Goal: Task Accomplishment & Management: Manage account settings

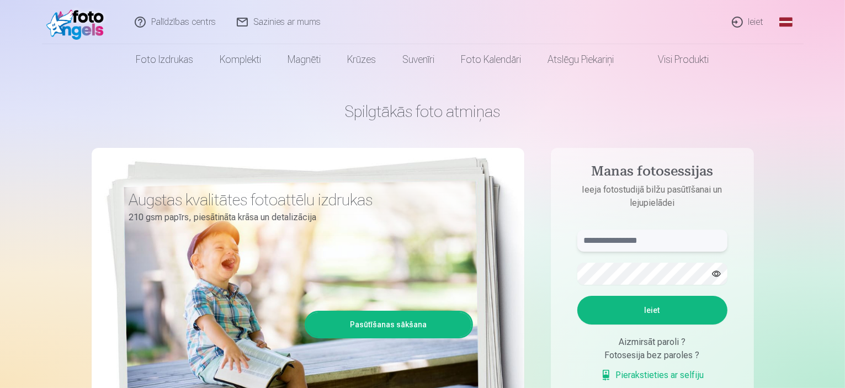
click at [633, 244] on input "text" at bounding box center [652, 240] width 150 height 22
type input "**********"
click at [626, 308] on button "Ieiet" at bounding box center [652, 310] width 150 height 29
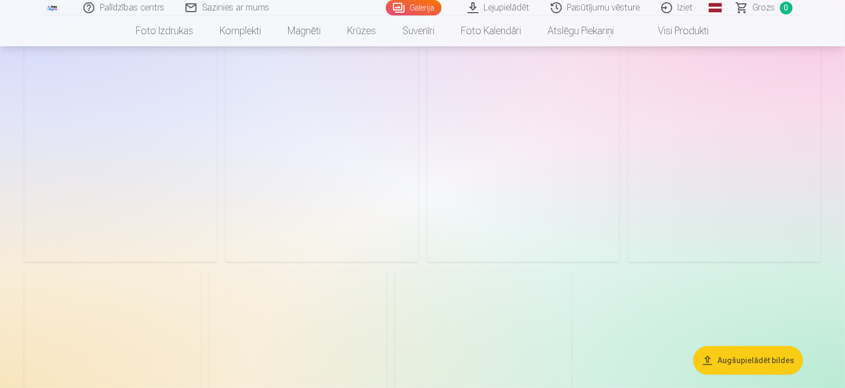
scroll to position [433, 0]
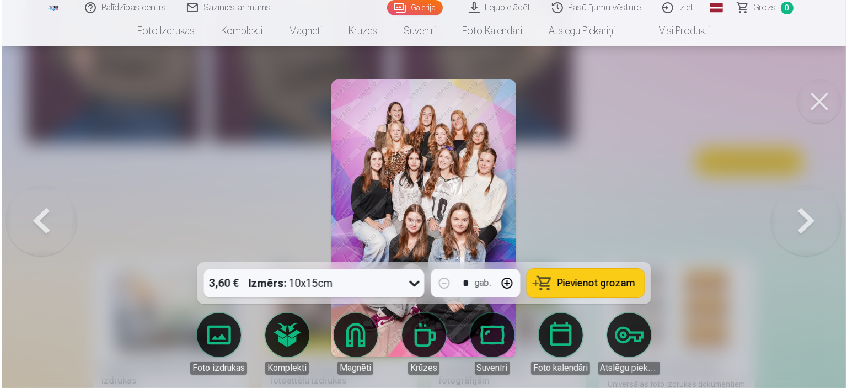
scroll to position [826, 0]
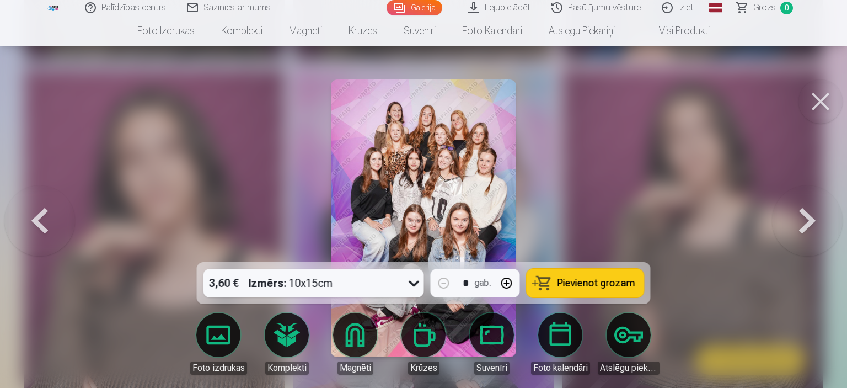
click at [812, 105] on button at bounding box center [821, 101] width 44 height 44
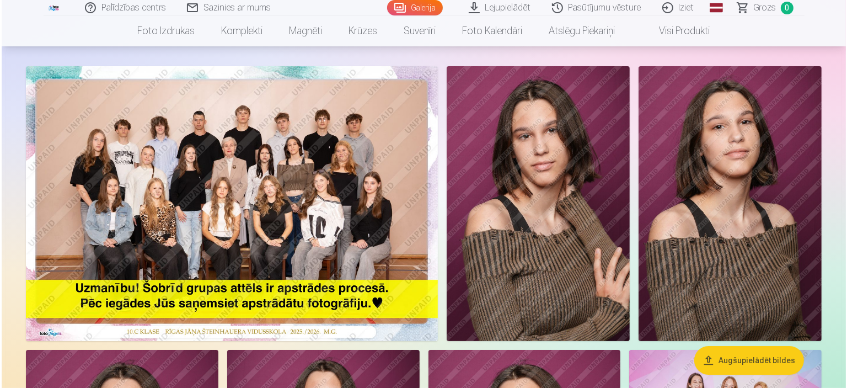
scroll to position [62, 0]
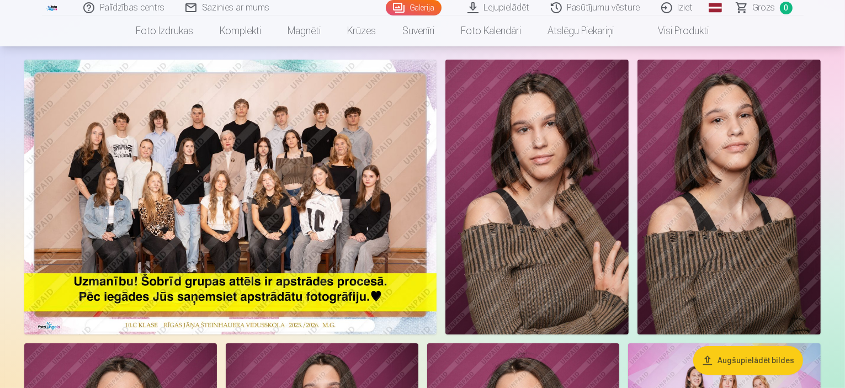
click at [212, 171] on img at bounding box center [230, 197] width 412 height 275
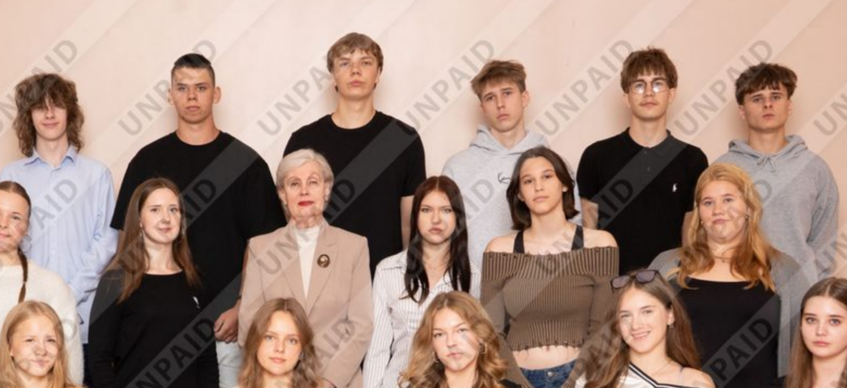
scroll to position [62, 0]
